Goal: Task Accomplishment & Management: Manage account settings

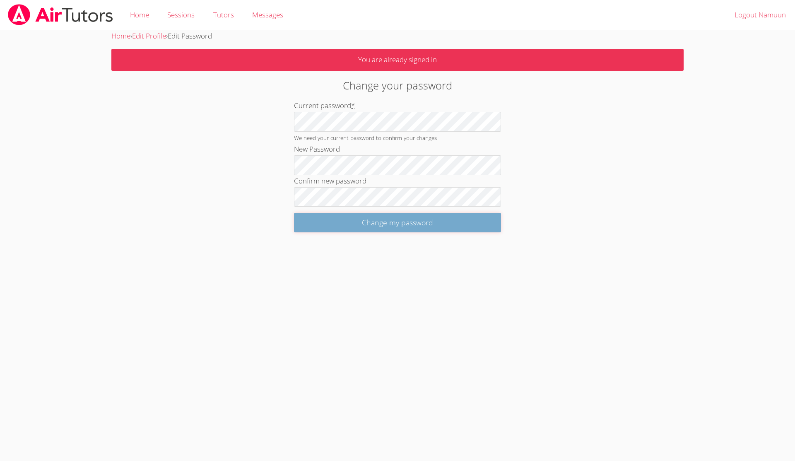
click at [422, 221] on input "Change my password" at bounding box center [397, 222] width 207 height 19
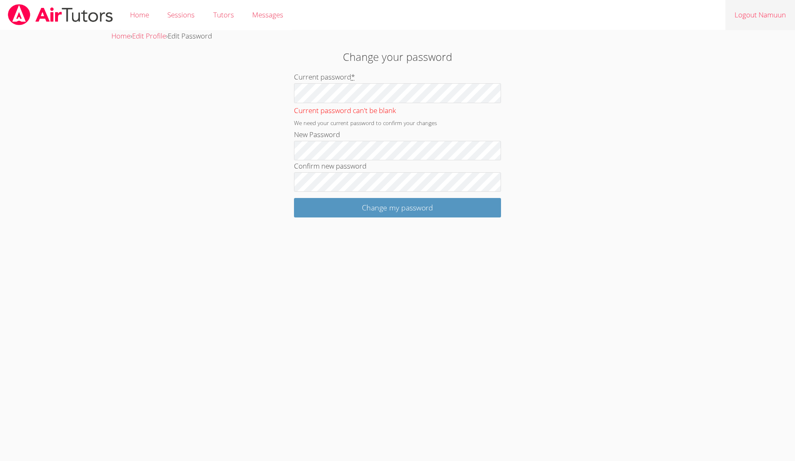
click at [741, 12] on link "Logout Namuun" at bounding box center [761, 15] width 70 height 30
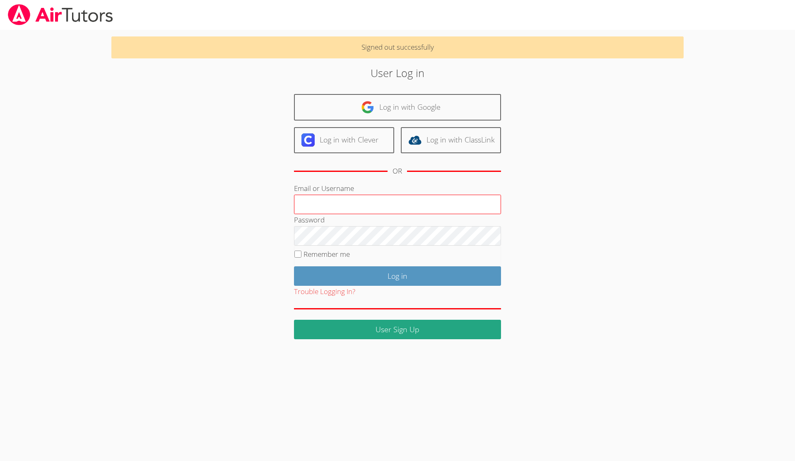
click at [463, 204] on input "Email or Username" at bounding box center [397, 205] width 207 height 20
type input "Jawmunkh37@gmail.com"
click at [294, 266] on input "Log in" at bounding box center [397, 275] width 207 height 19
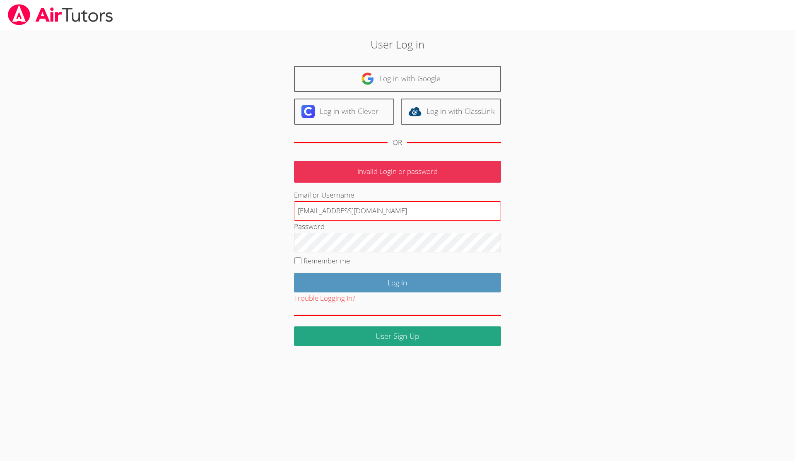
click at [394, 213] on input "[EMAIL_ADDRESS][DOMAIN_NAME]" at bounding box center [397, 211] width 207 height 20
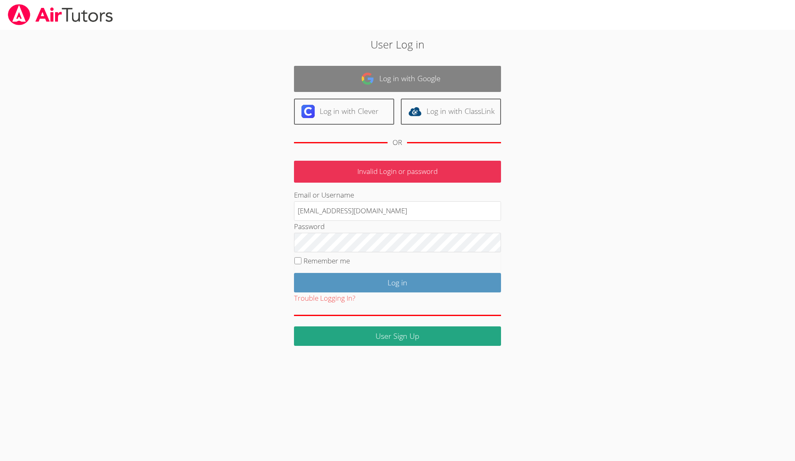
click at [365, 67] on link "Log in with Google" at bounding box center [397, 79] width 207 height 26
